Goal: Task Accomplishment & Management: Manage account settings

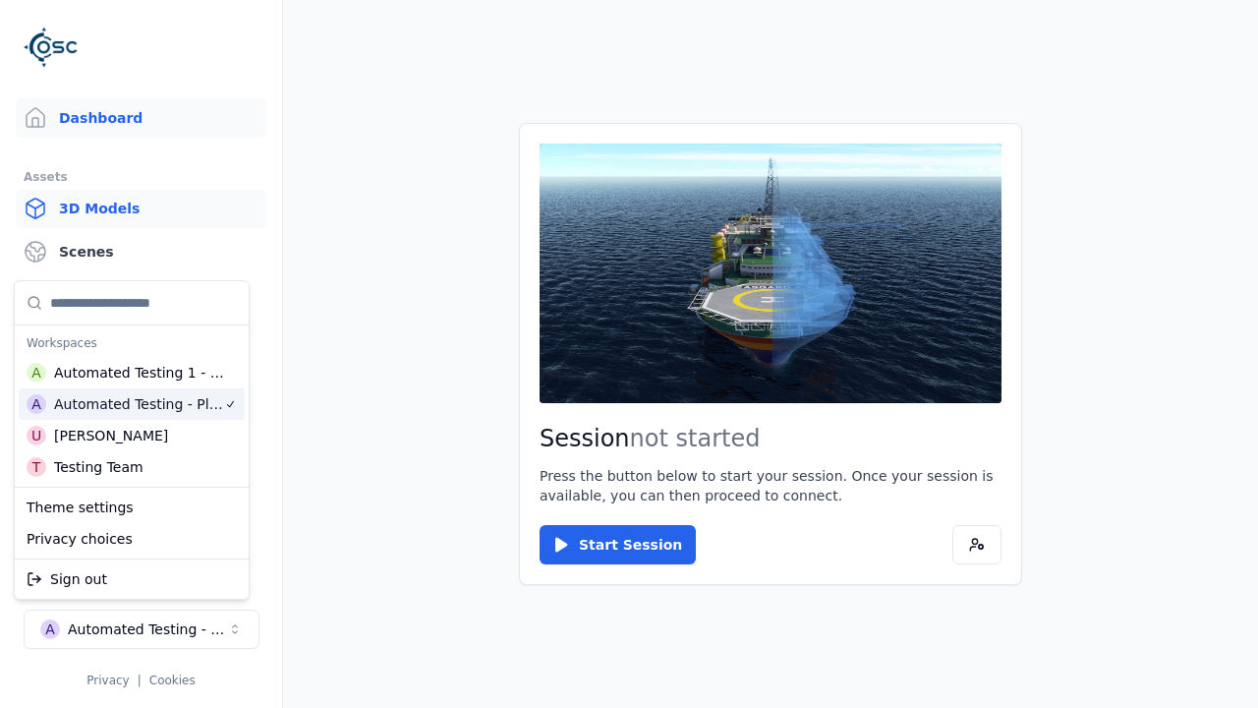
click at [141, 208] on link "3D Models" at bounding box center [141, 208] width 251 height 39
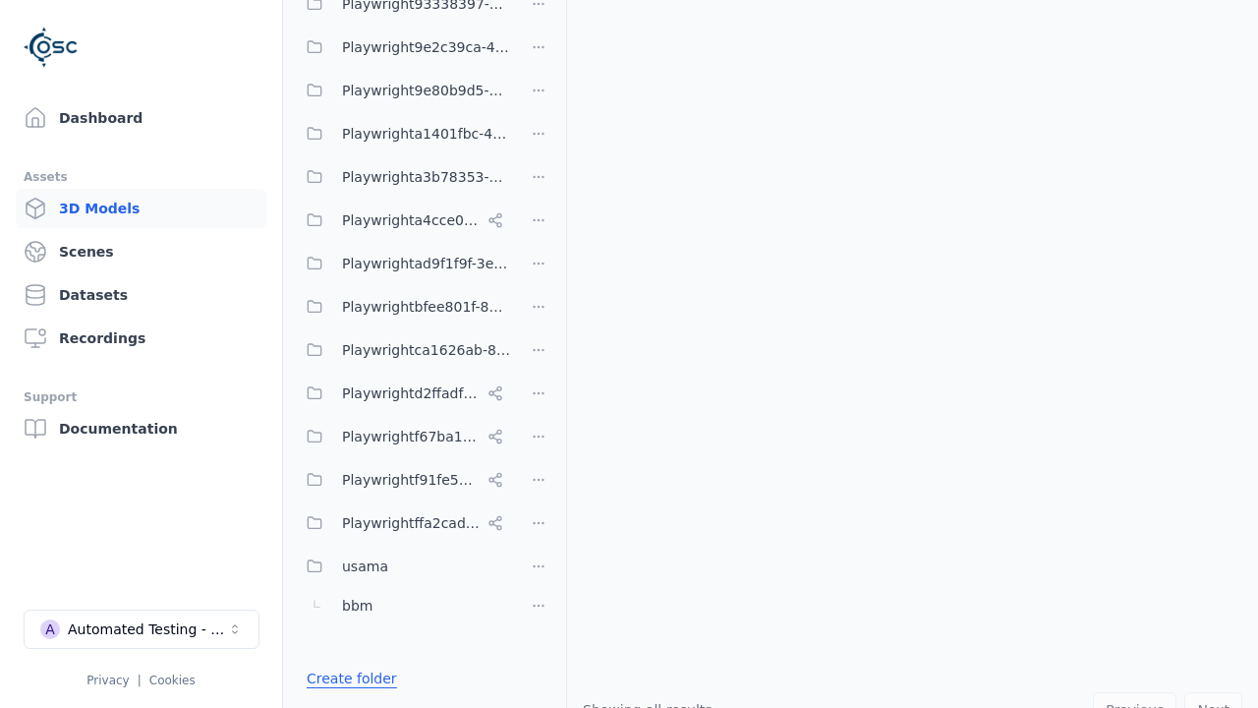
click at [345, 678] on link "Create folder" at bounding box center [352, 678] width 90 height 20
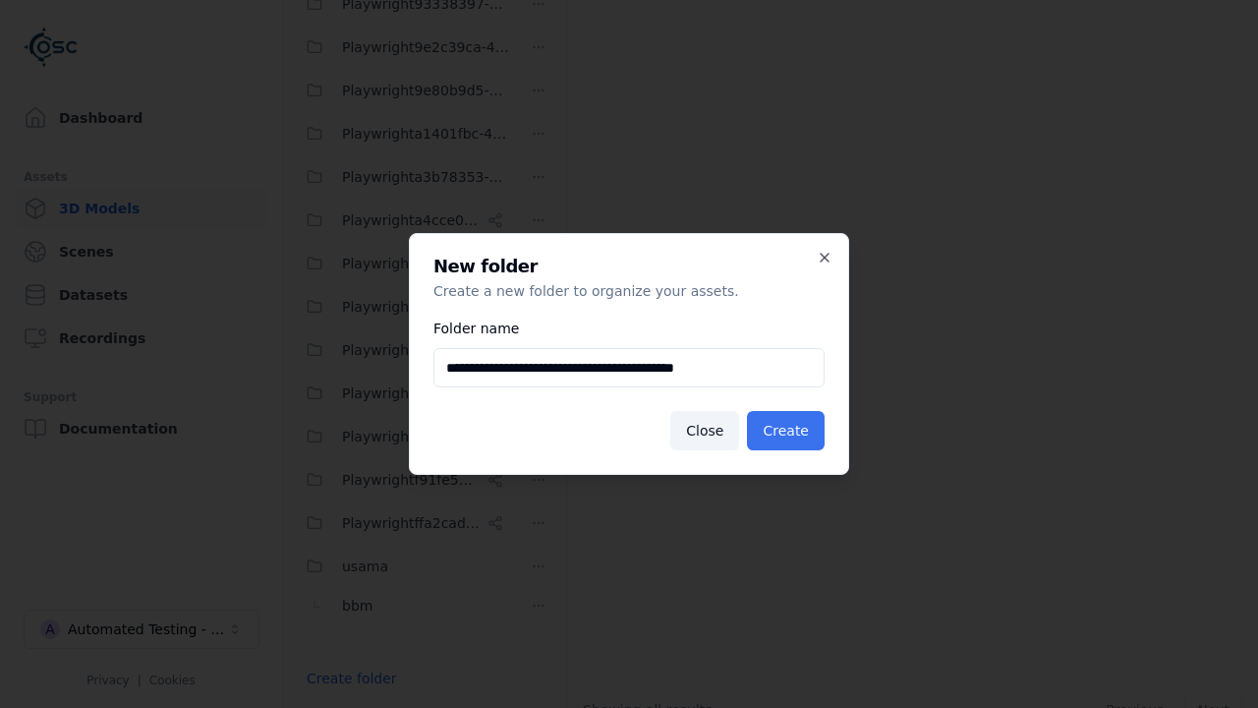
type input "**********"
click at [789, 431] on button "Create" at bounding box center [786, 430] width 78 height 39
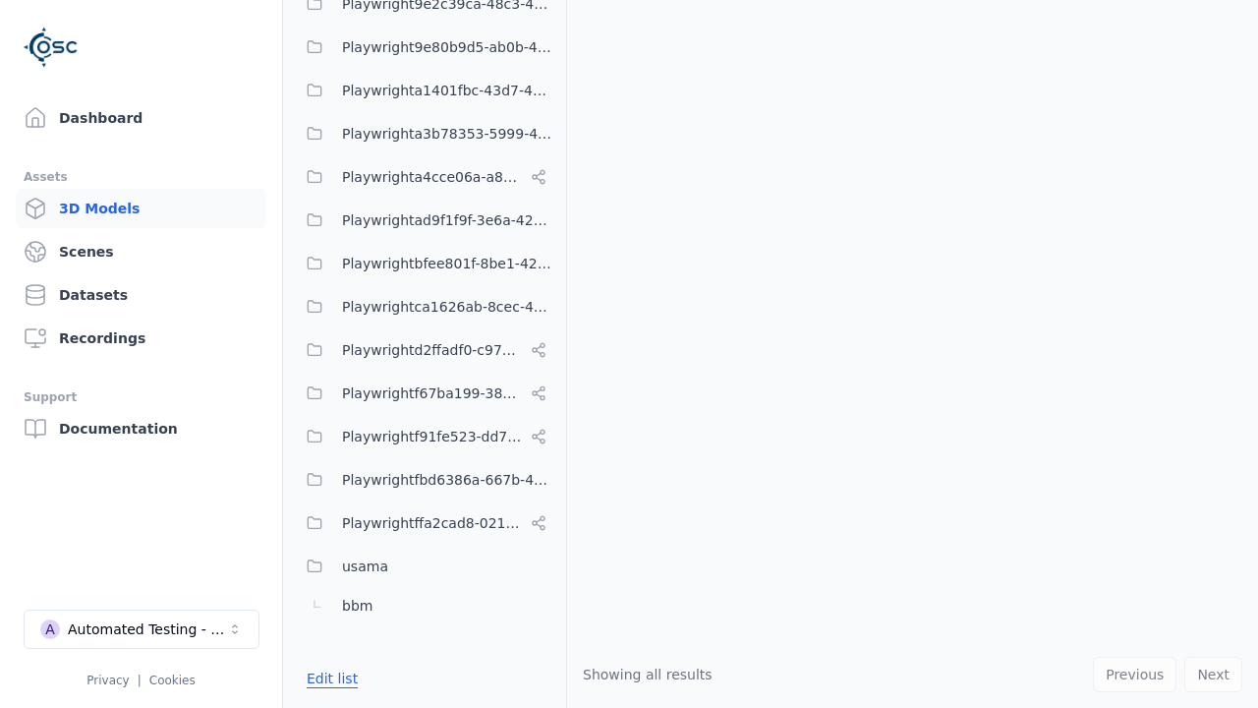
click at [328, 678] on button "Edit list" at bounding box center [332, 678] width 75 height 35
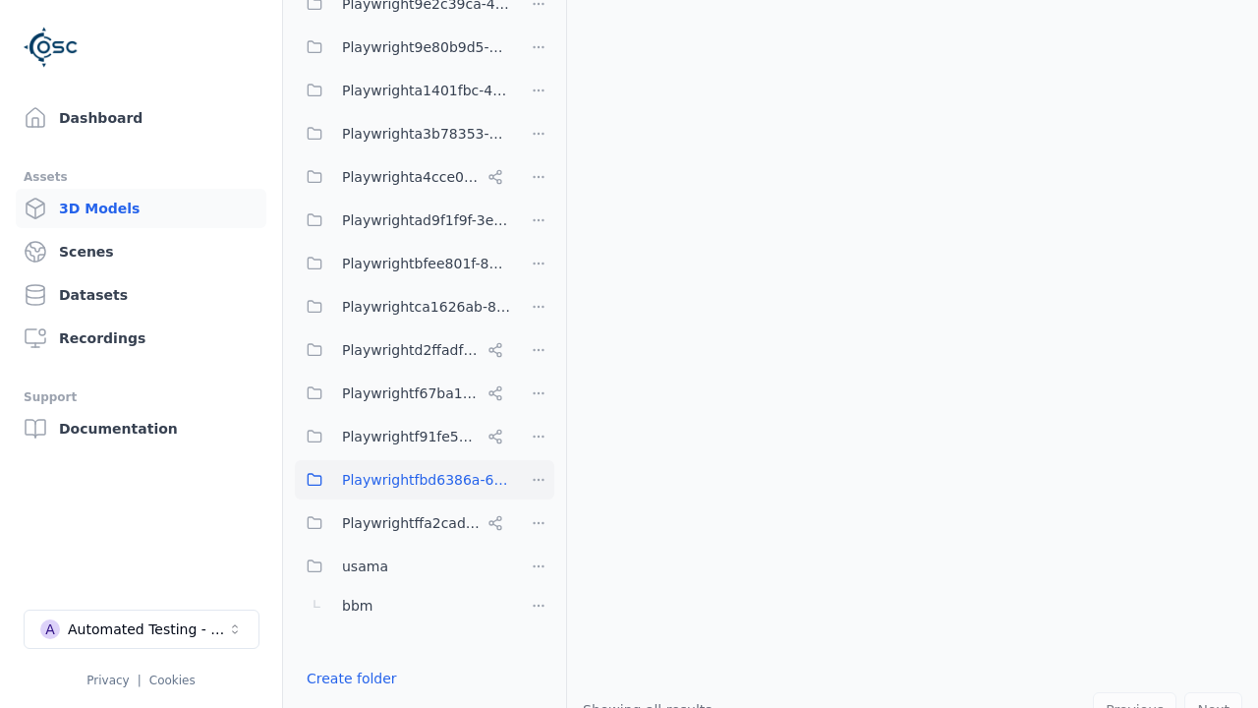
click at [539, 480] on html "Support Dashboard Assets 3D Models Scenes Datasets Recordings Support Documenta…" at bounding box center [629, 354] width 1258 height 708
